Goal: Navigation & Orientation: Understand site structure

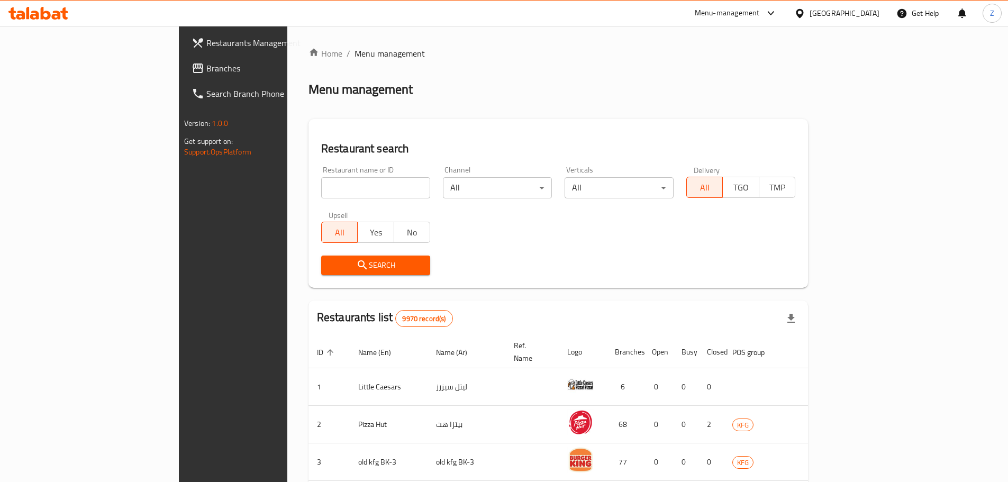
click at [206, 67] on span "Branches" at bounding box center [272, 68] width 132 height 13
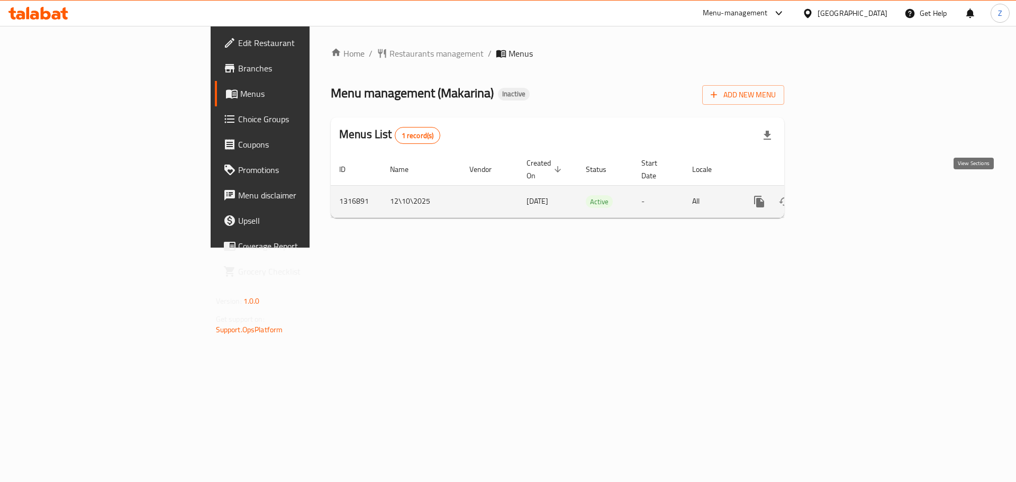
click at [848, 189] on link "enhanced table" at bounding box center [835, 201] width 25 height 25
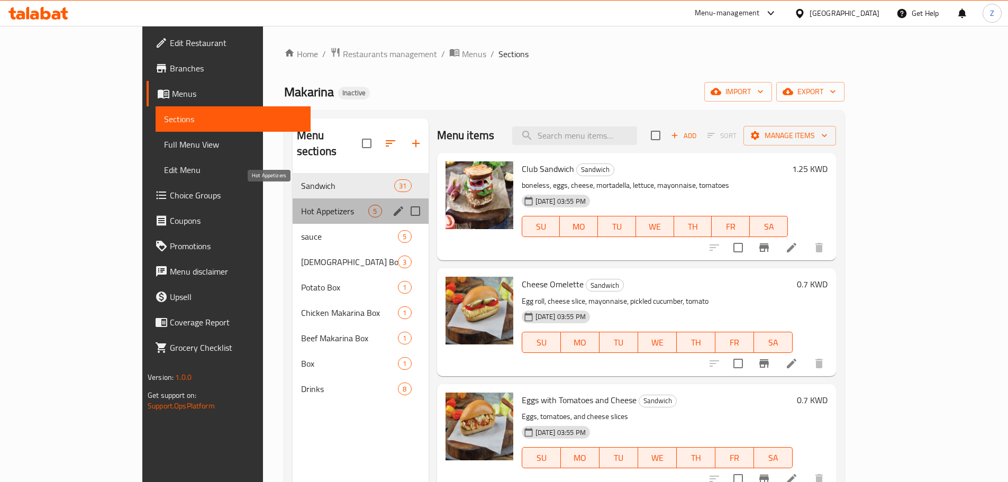
click at [301, 205] on span "Hot Appetizers" at bounding box center [335, 211] width 68 height 13
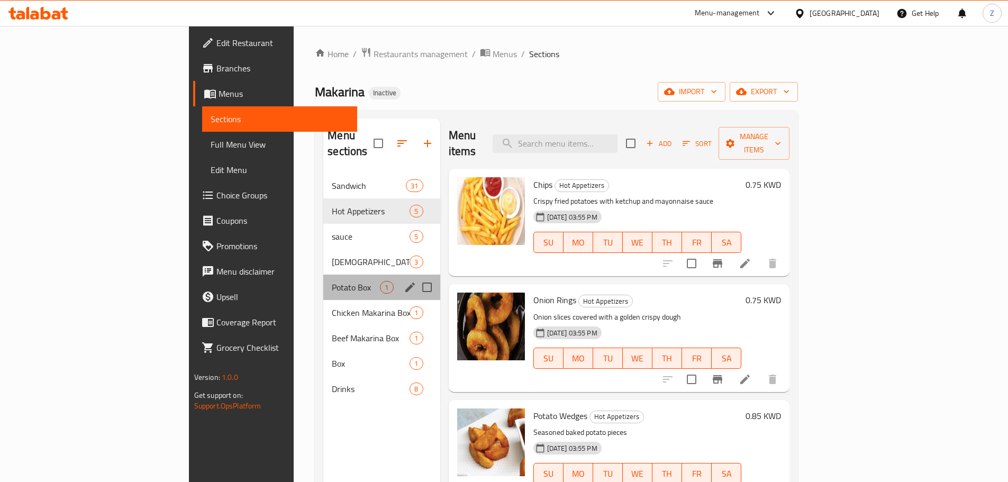
click at [323, 275] on div "Potato Box 1" at bounding box center [381, 287] width 116 height 25
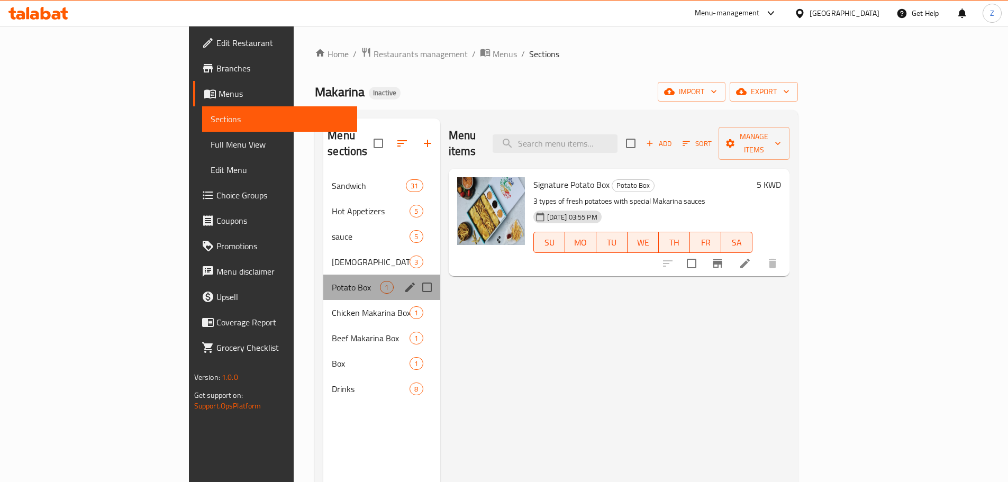
click at [323, 280] on div "Potato Box 1" at bounding box center [381, 287] width 116 height 25
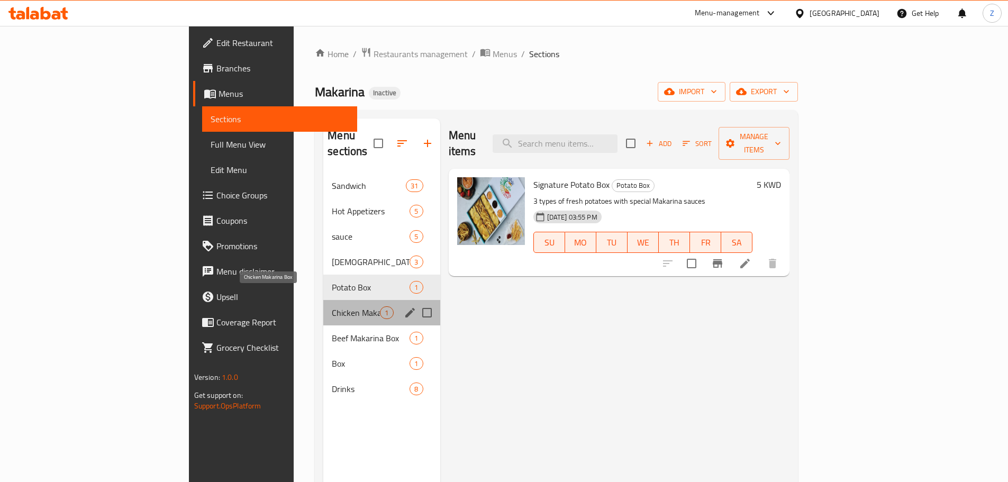
click at [332, 306] on span "Chicken Makarina Box" at bounding box center [356, 312] width 48 height 13
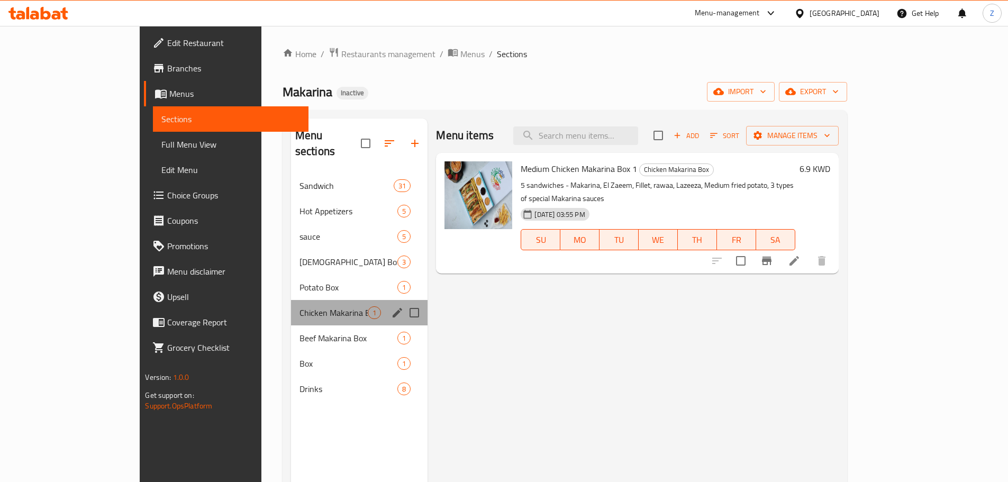
click at [291, 304] on div "Chicken Makarina Box 1" at bounding box center [359, 312] width 137 height 25
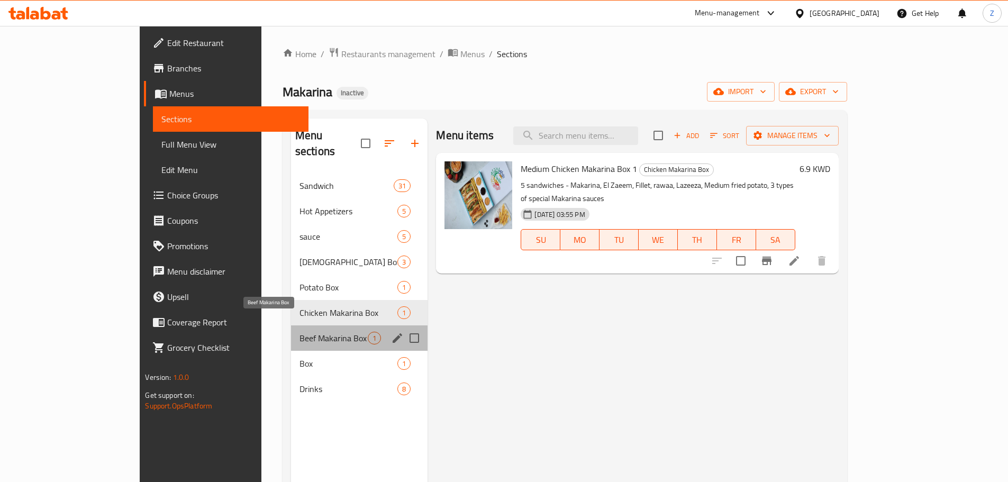
click at [299, 332] on span "Beef Makarina Box" at bounding box center [333, 338] width 69 height 13
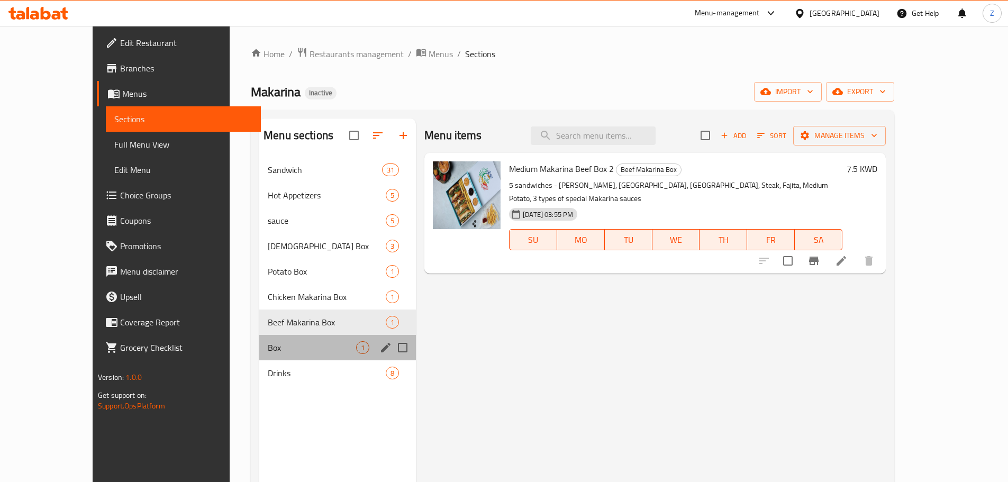
click at [259, 355] on div "Box 1" at bounding box center [337, 347] width 157 height 25
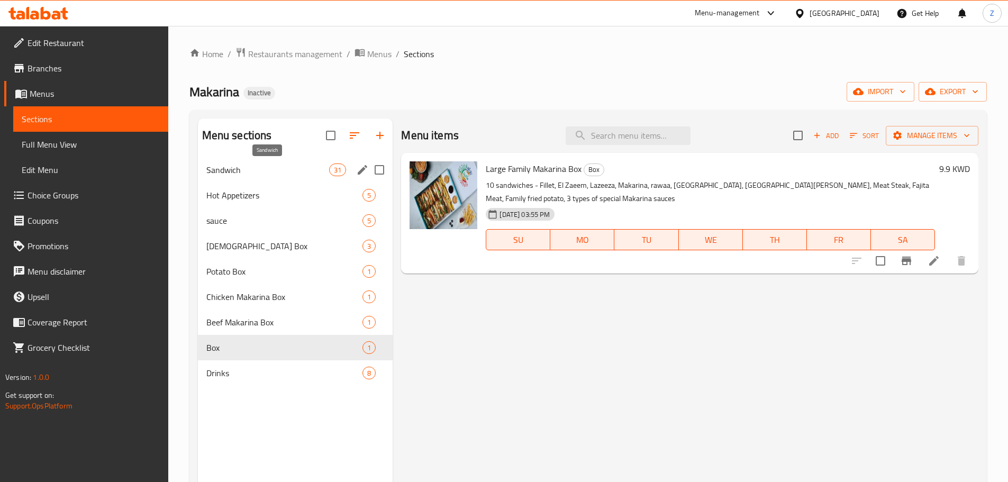
click at [242, 171] on span "Sandwich" at bounding box center [267, 169] width 123 height 13
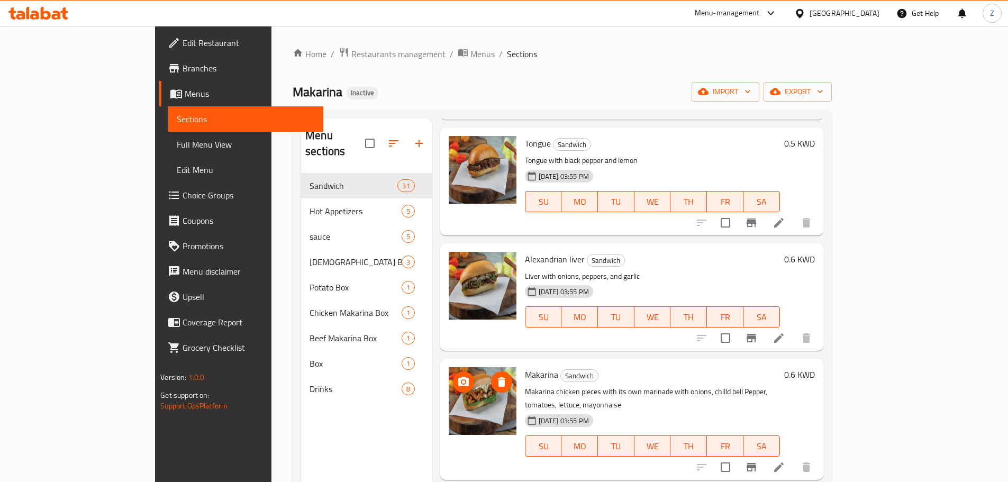
scroll to position [1376, 0]
